Goal: Information Seeking & Learning: Learn about a topic

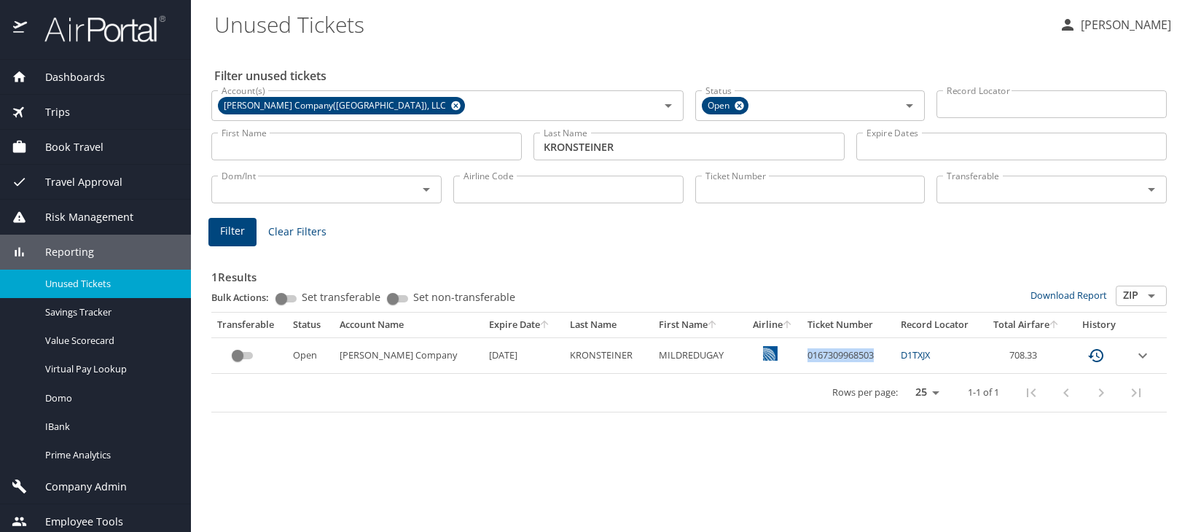
click at [94, 83] on span "Dashboards" at bounding box center [66, 77] width 78 height 16
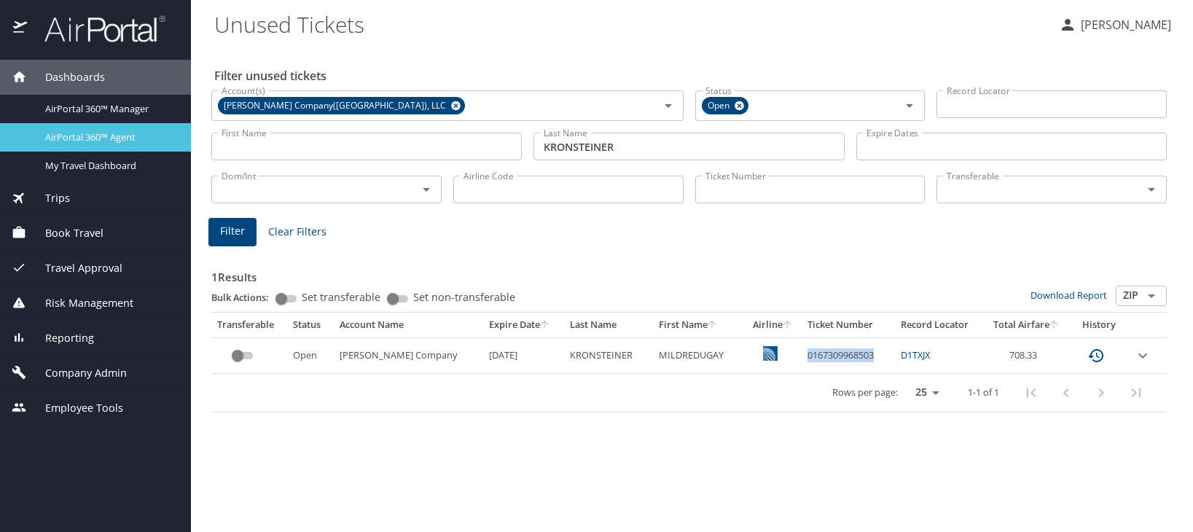
click at [109, 142] on span "AirPortal 360™ Agent" at bounding box center [109, 137] width 128 height 14
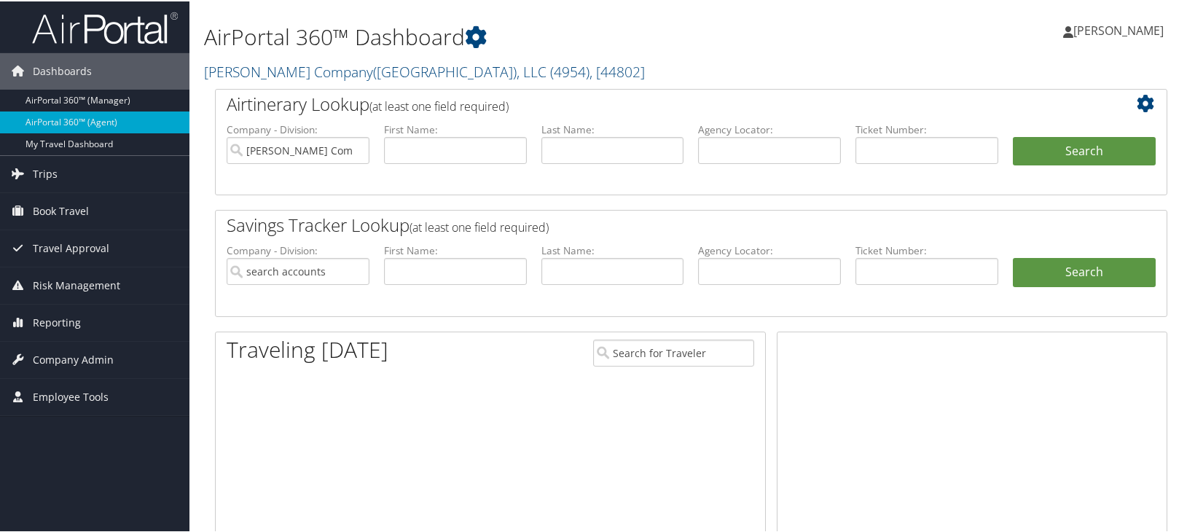
type input "[PERSON_NAME] Company([GEOGRAPHIC_DATA]), LLC"
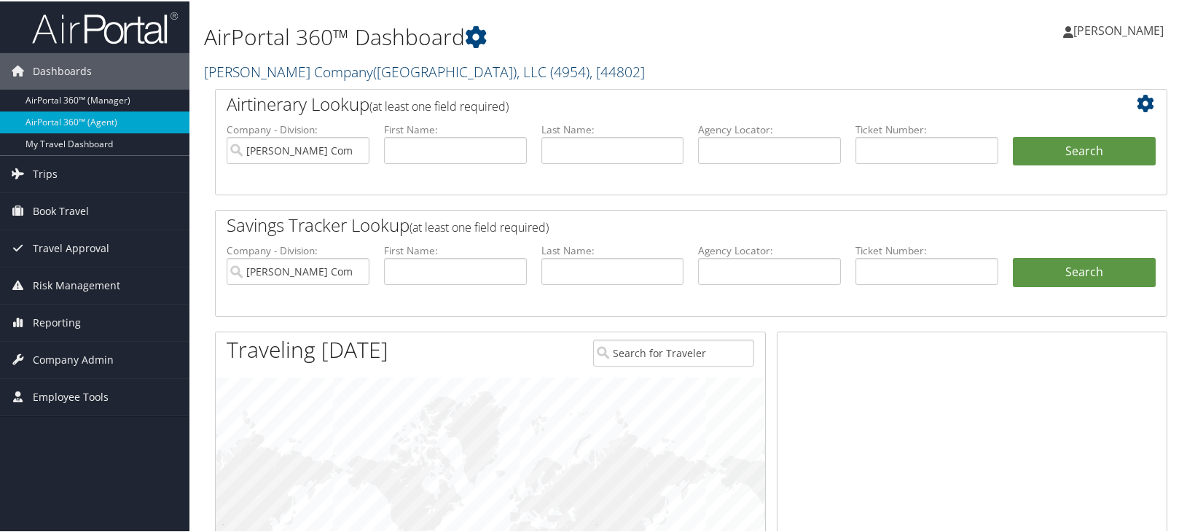
click at [287, 74] on link "Nielsen Company(US), LLC ( 4954 ) , [ 44802 ]" at bounding box center [424, 70] width 441 height 20
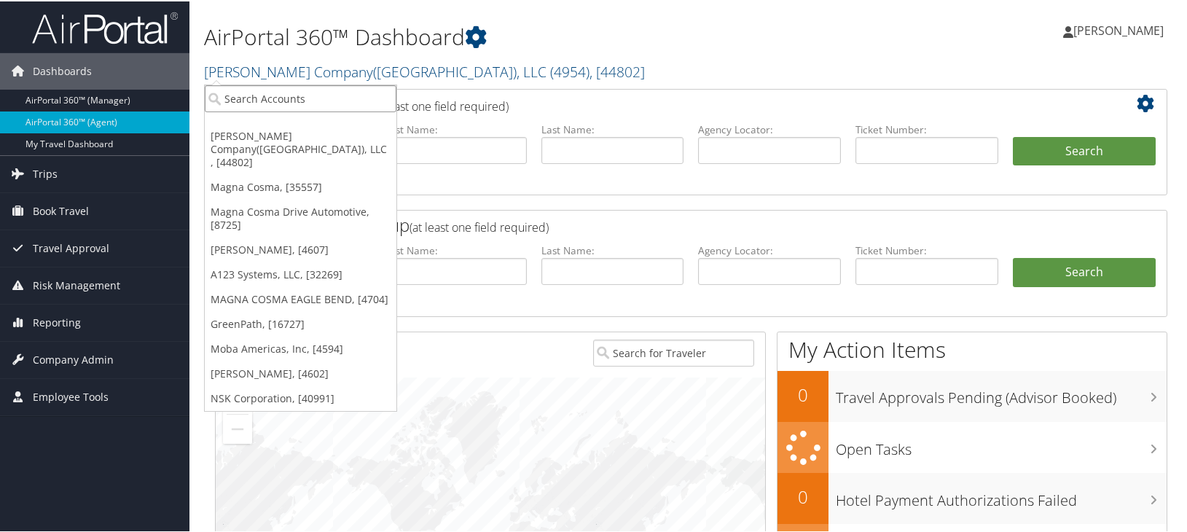
click at [273, 98] on input "search" at bounding box center [301, 97] width 192 height 27
type input "2140"
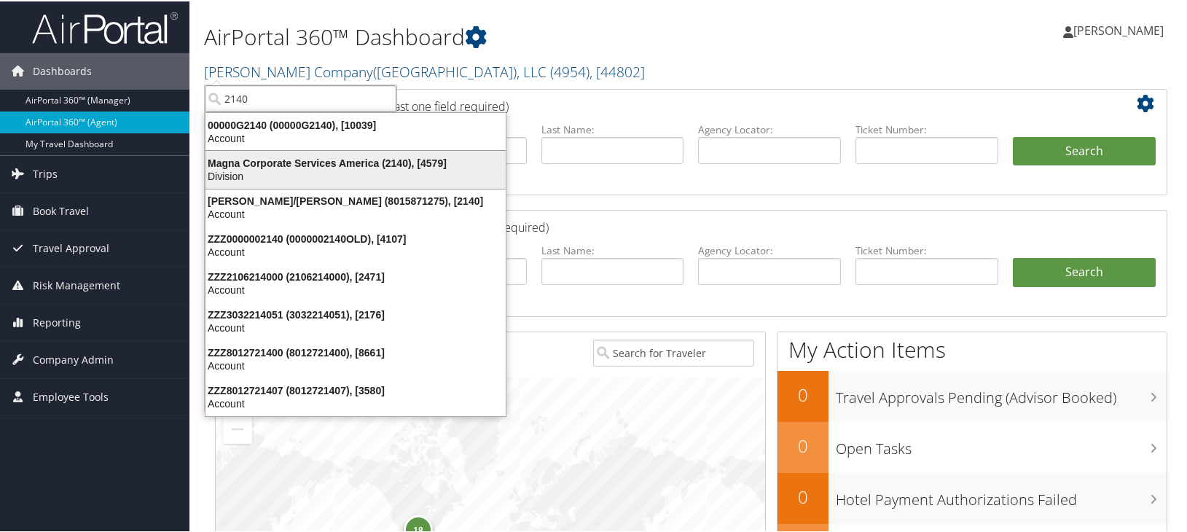
click at [237, 167] on div "Magna Corporate Services America (2140), [4579]" at bounding box center [356, 161] width 318 height 13
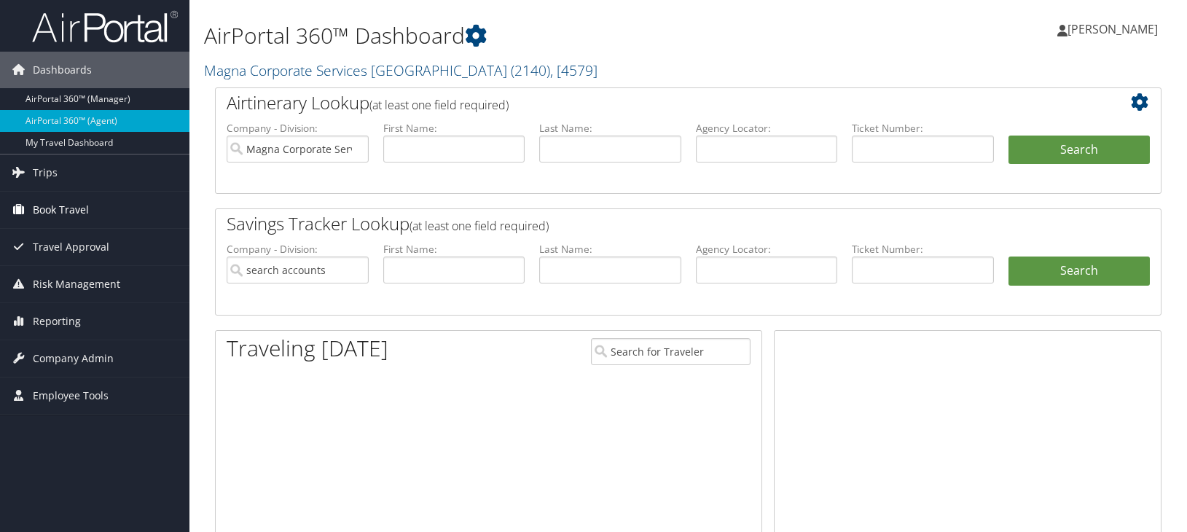
type input "Magna Corporate Services [GEOGRAPHIC_DATA]"
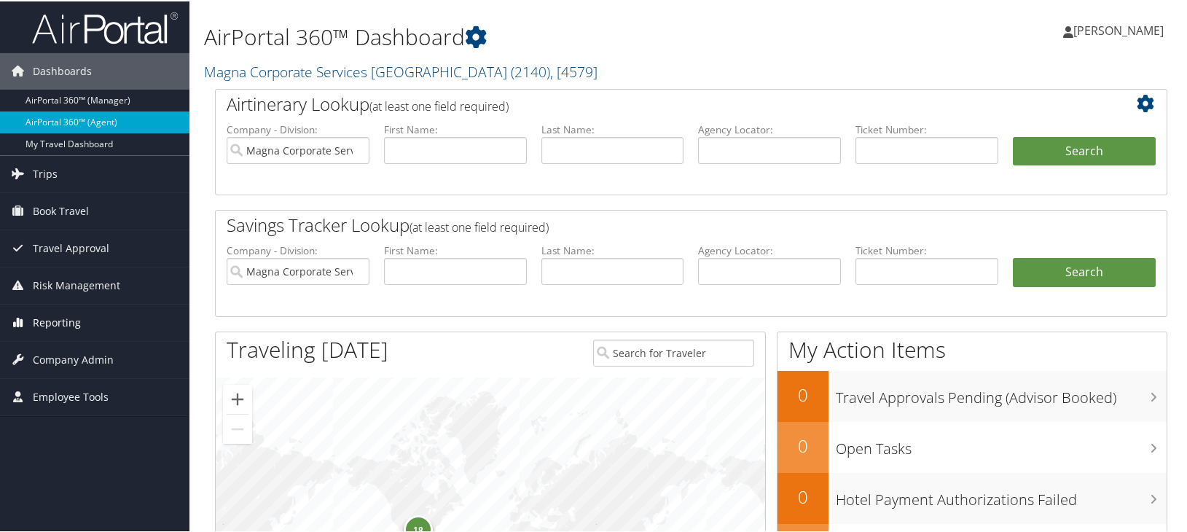
click at [68, 318] on span "Reporting" at bounding box center [57, 321] width 48 height 36
click at [76, 438] on span "Company Admin" at bounding box center [73, 446] width 81 height 36
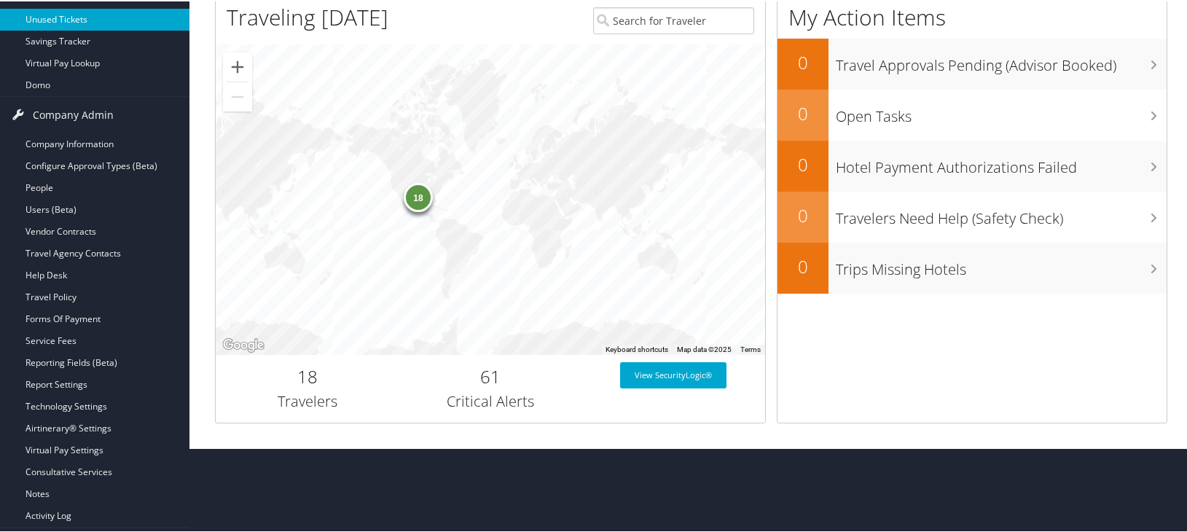
scroll to position [364, 0]
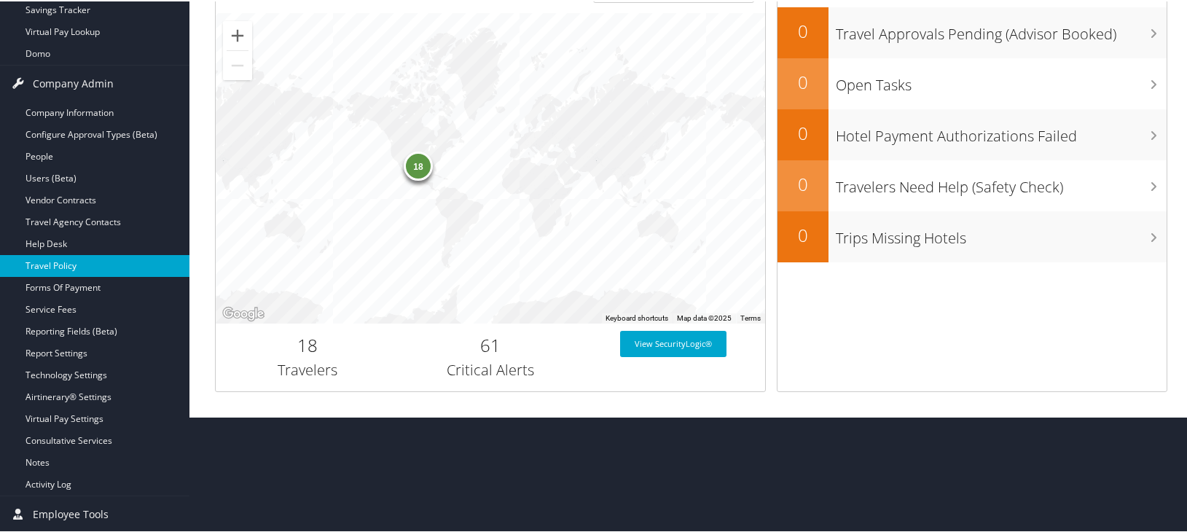
click at [61, 259] on link "Travel Policy" at bounding box center [94, 265] width 189 height 22
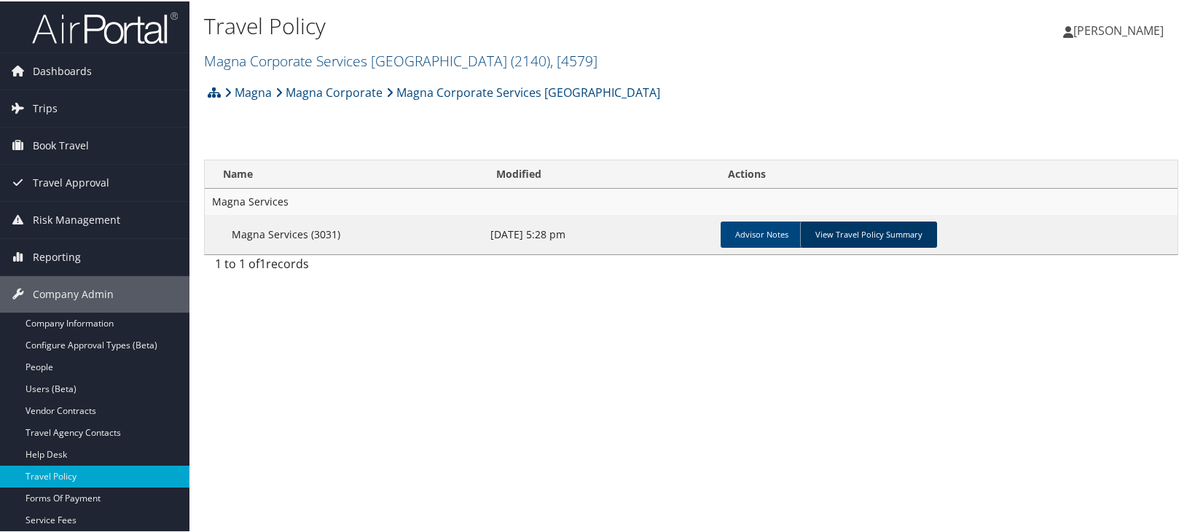
click at [848, 237] on link "View Travel Policy Summary" at bounding box center [868, 233] width 137 height 26
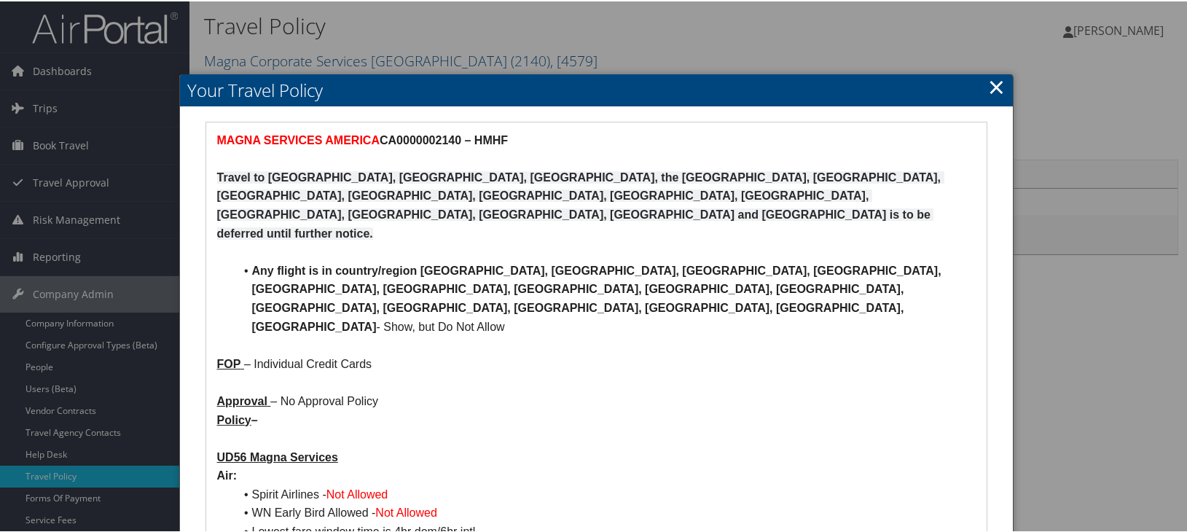
drag, startPoint x: 263, startPoint y: 412, endPoint x: 462, endPoint y: 413, distance: 199.0
click at [462, 484] on li "Spirit Airlines - Not Allowed" at bounding box center [606, 493] width 742 height 19
copy li "Spirit Airlines - Not Allowed"
